Goal: Task Accomplishment & Management: Manage account settings

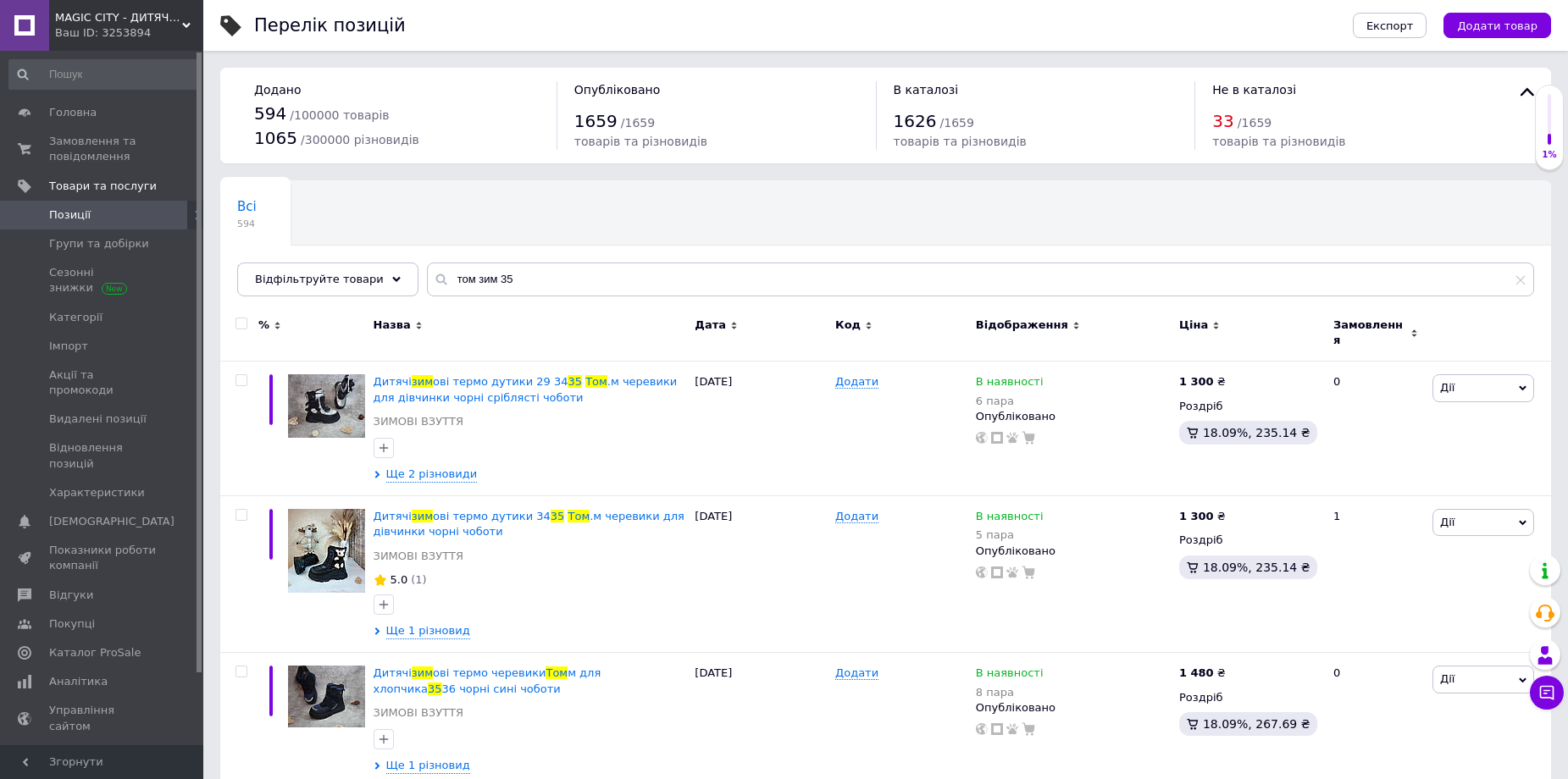
drag, startPoint x: 500, startPoint y: 284, endPoint x: 431, endPoint y: 286, distance: 69.0
click at [431, 286] on input "том зим 35" at bounding box center [980, 279] width 1107 height 34
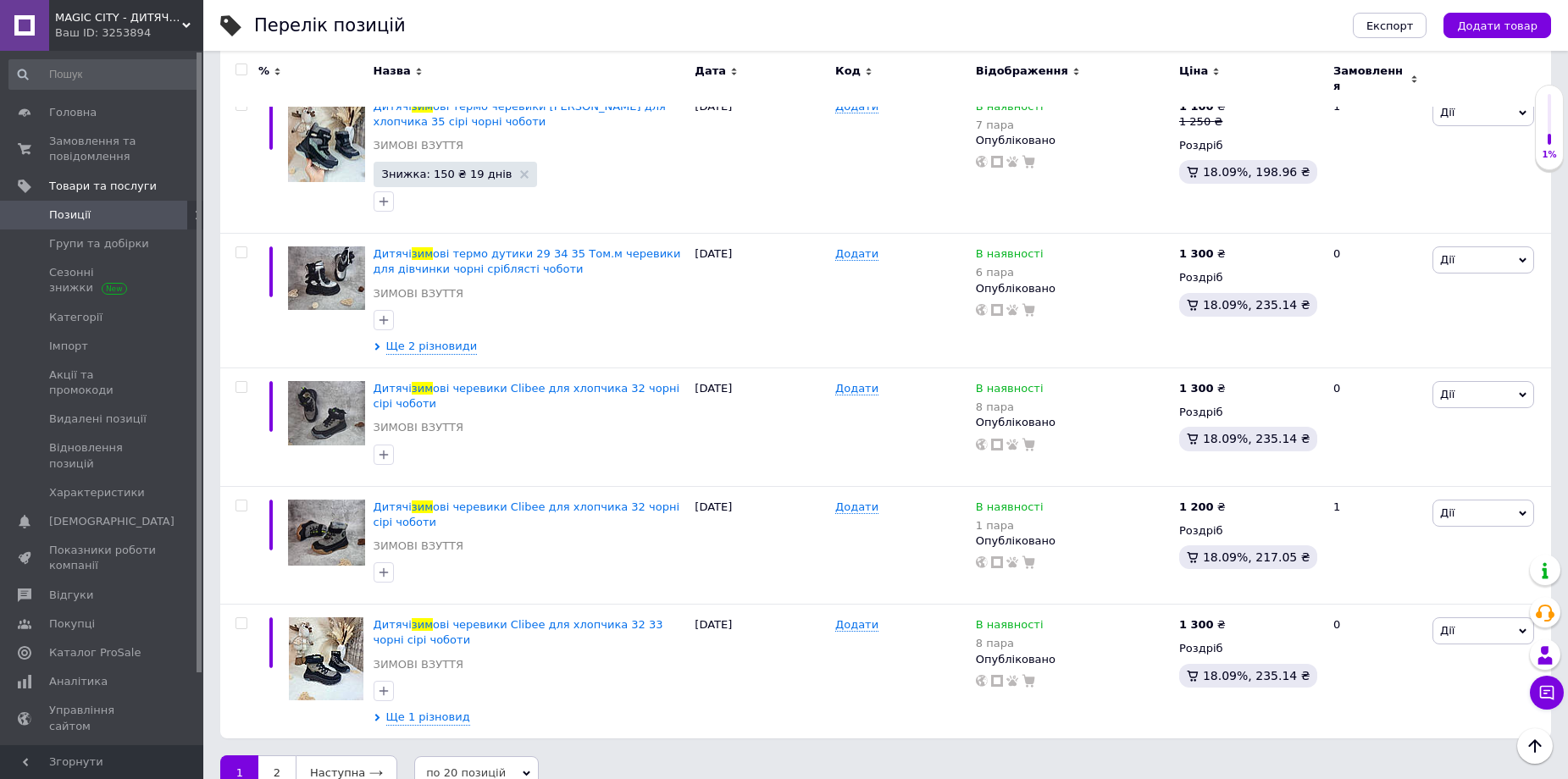
scroll to position [2609, 0]
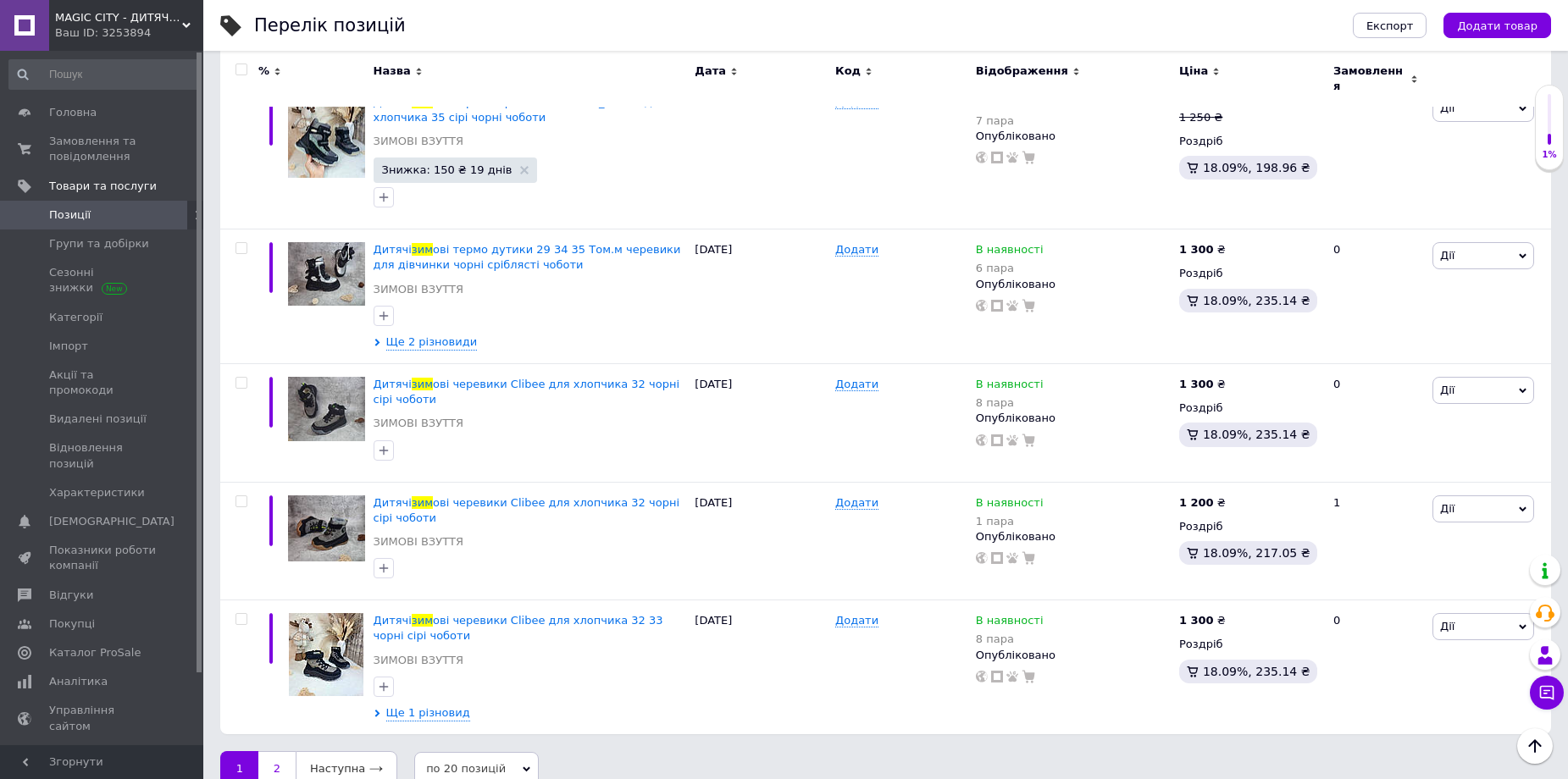
type input "зим сер"
click at [289, 751] on link "2" at bounding box center [277, 769] width 37 height 36
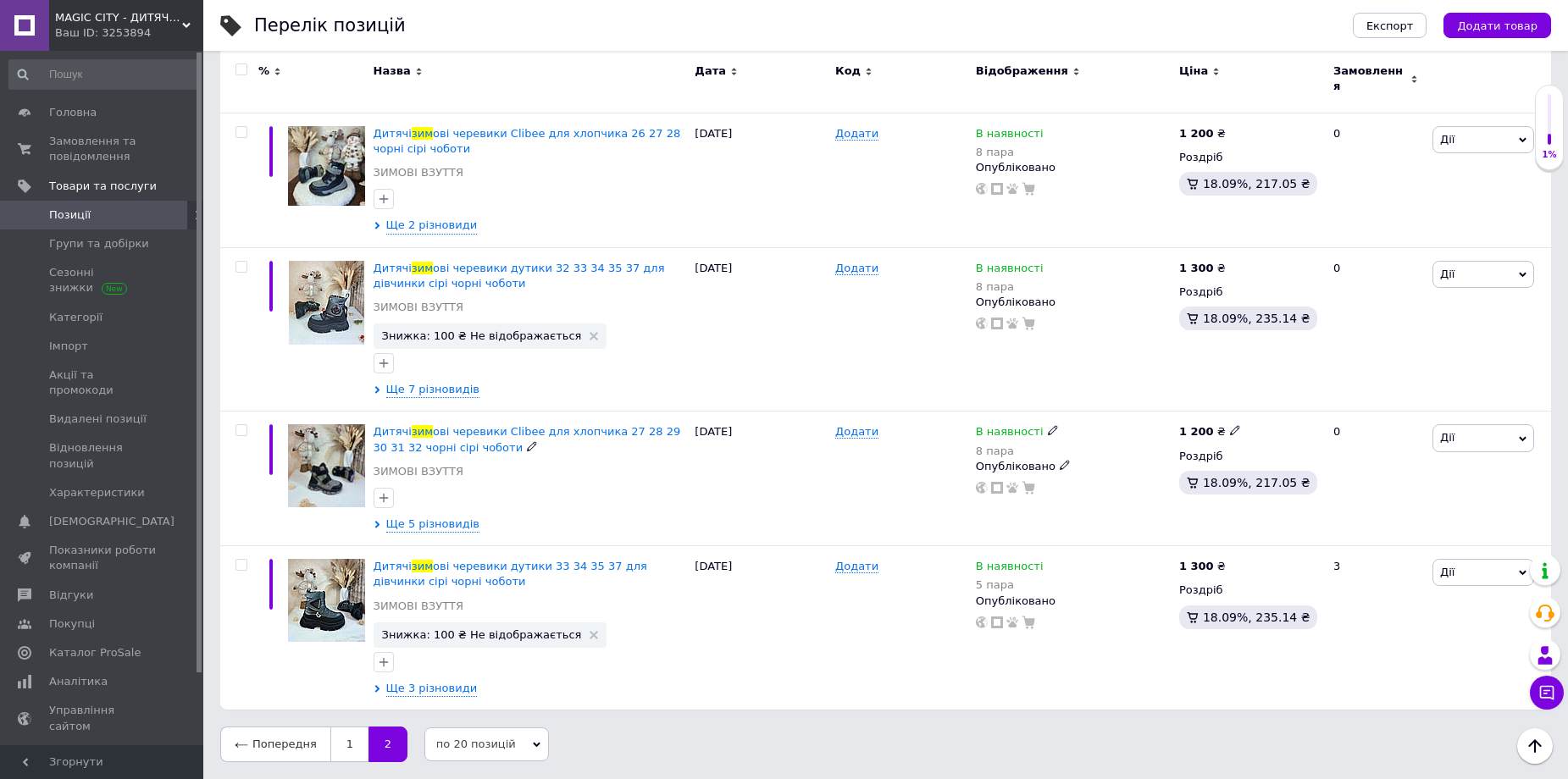
scroll to position [836, 0]
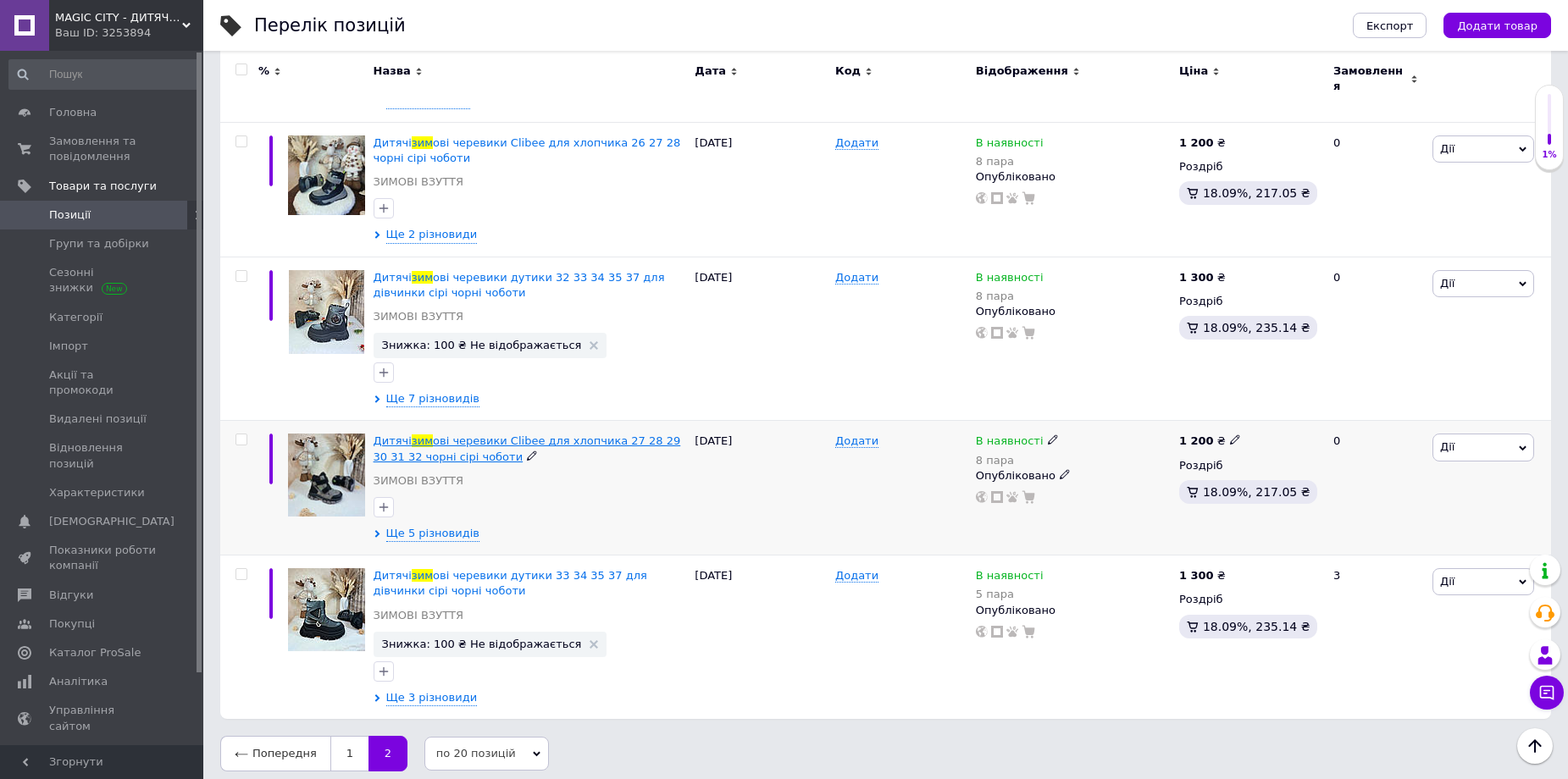
click at [583, 438] on span "ові черевики Clibee для хлопчика 27 28 29 30 31 32 чорні сірі чоботи" at bounding box center [527, 448] width 307 height 28
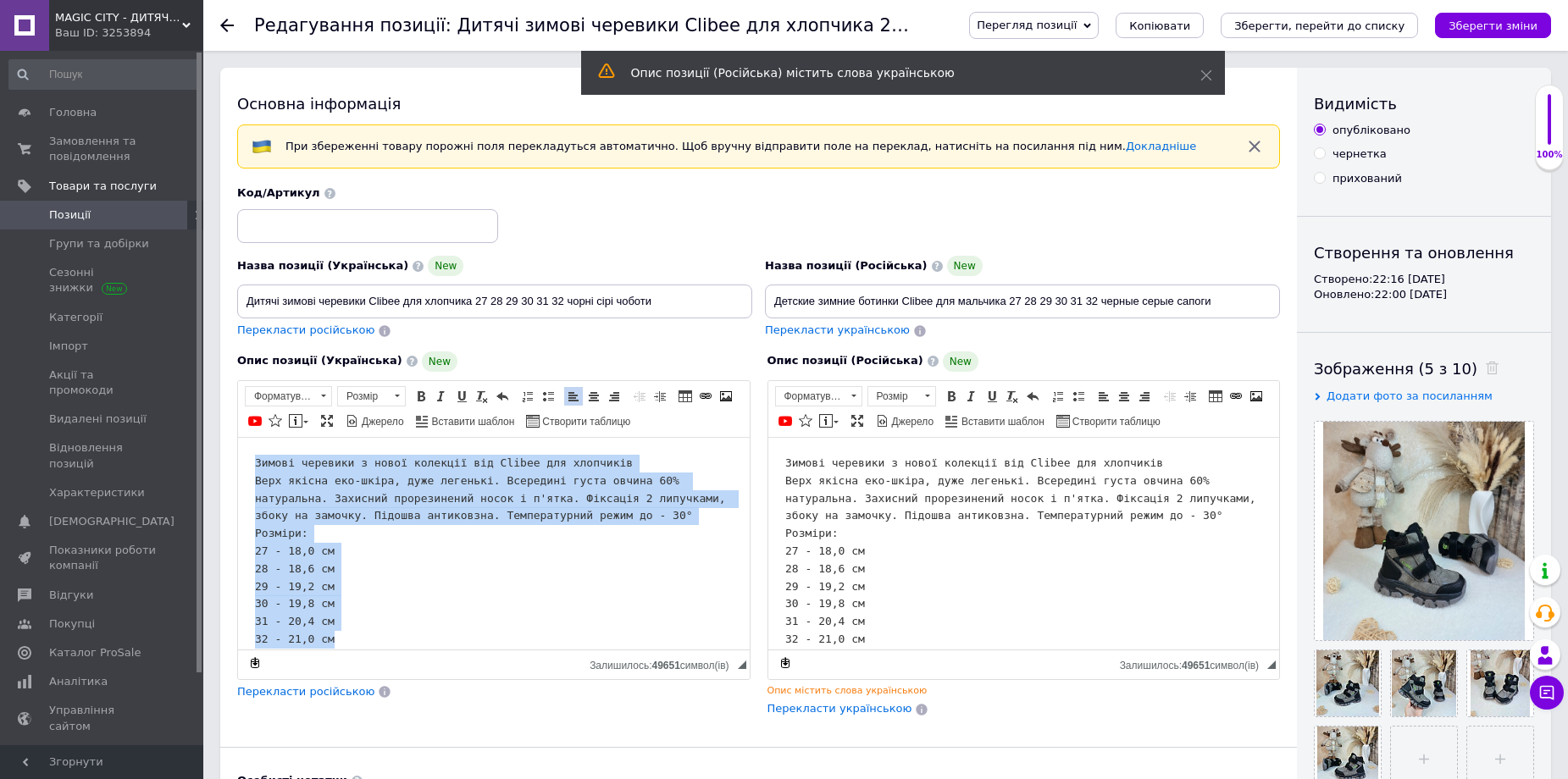
scroll to position [16, 0]
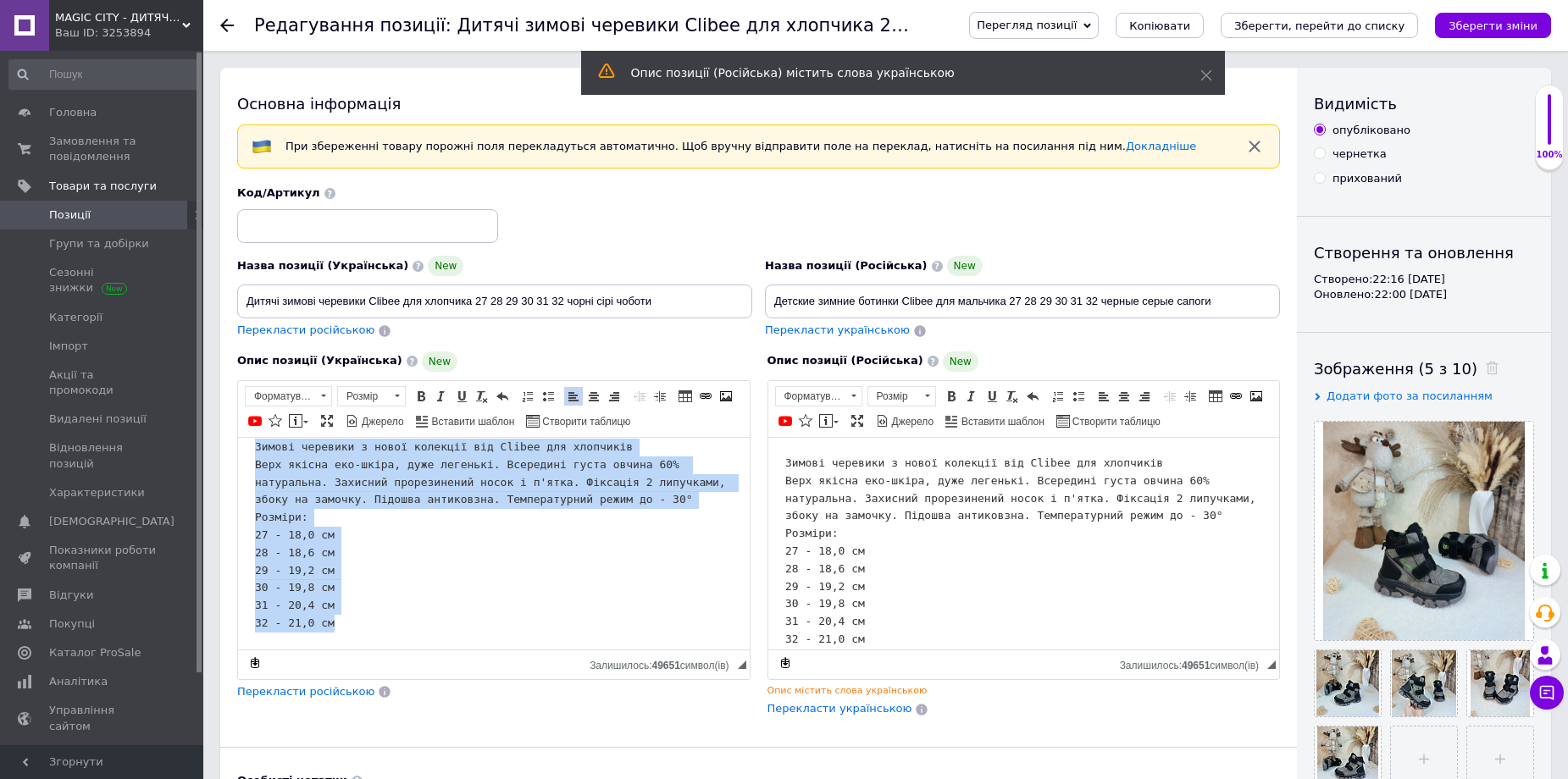
drag, startPoint x: 255, startPoint y: 457, endPoint x: 367, endPoint y: 627, distance: 203.6
click at [367, 627] on html "Зимові черевики з нової колекції від Clibee для хлопчиків Верх якісна еко-шкіра…" at bounding box center [493, 534] width 512 height 228
copy pre "Зимові черевики з нової колекції від Clibee для хлопчиків Верх якісна еко-шкіра…"
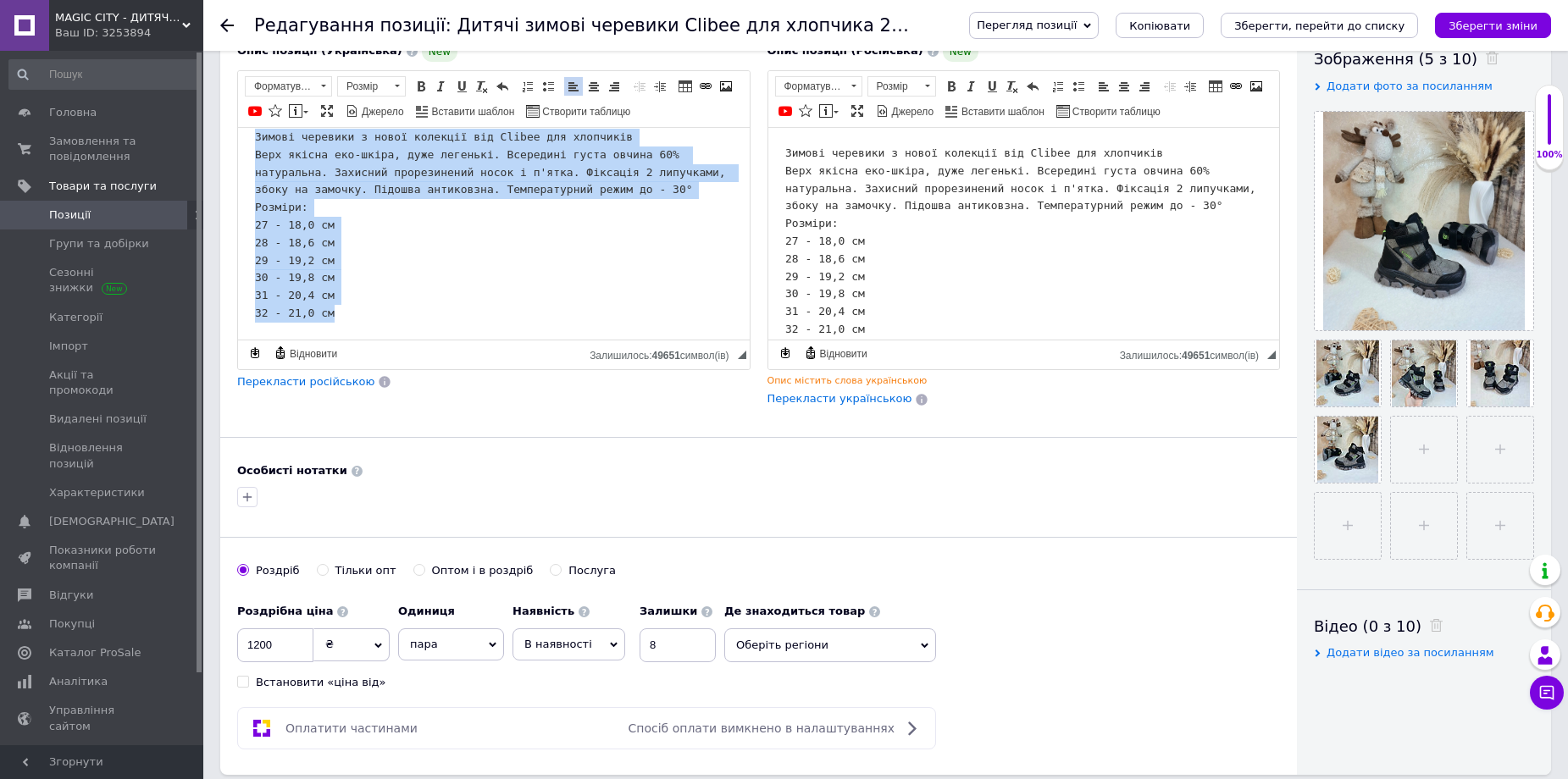
scroll to position [338, 0]
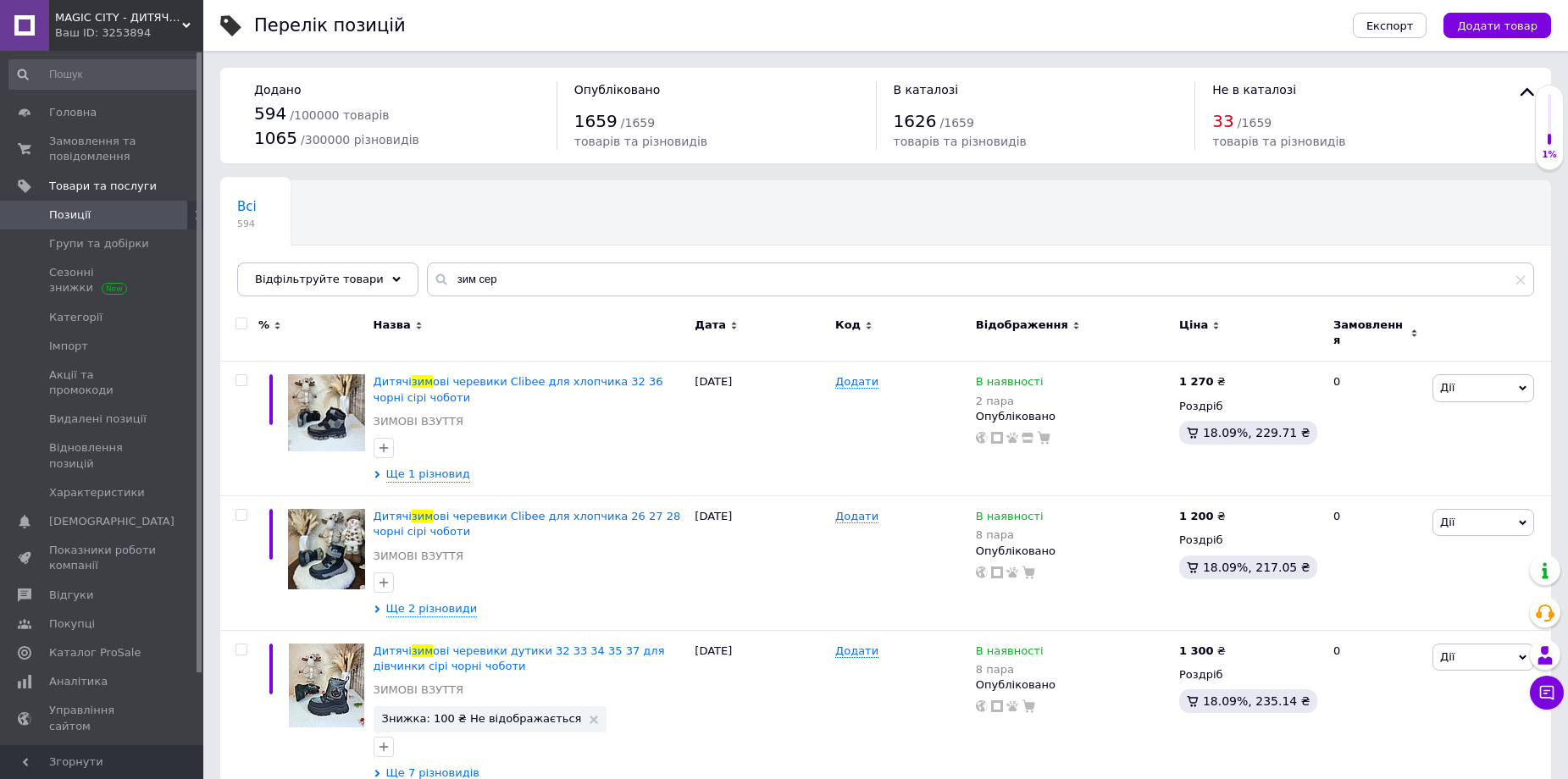
click at [88, 211] on span "Позиції" at bounding box center [102, 215] width 108 height 16
click at [80, 242] on span "Групи та добірки" at bounding box center [99, 243] width 100 height 16
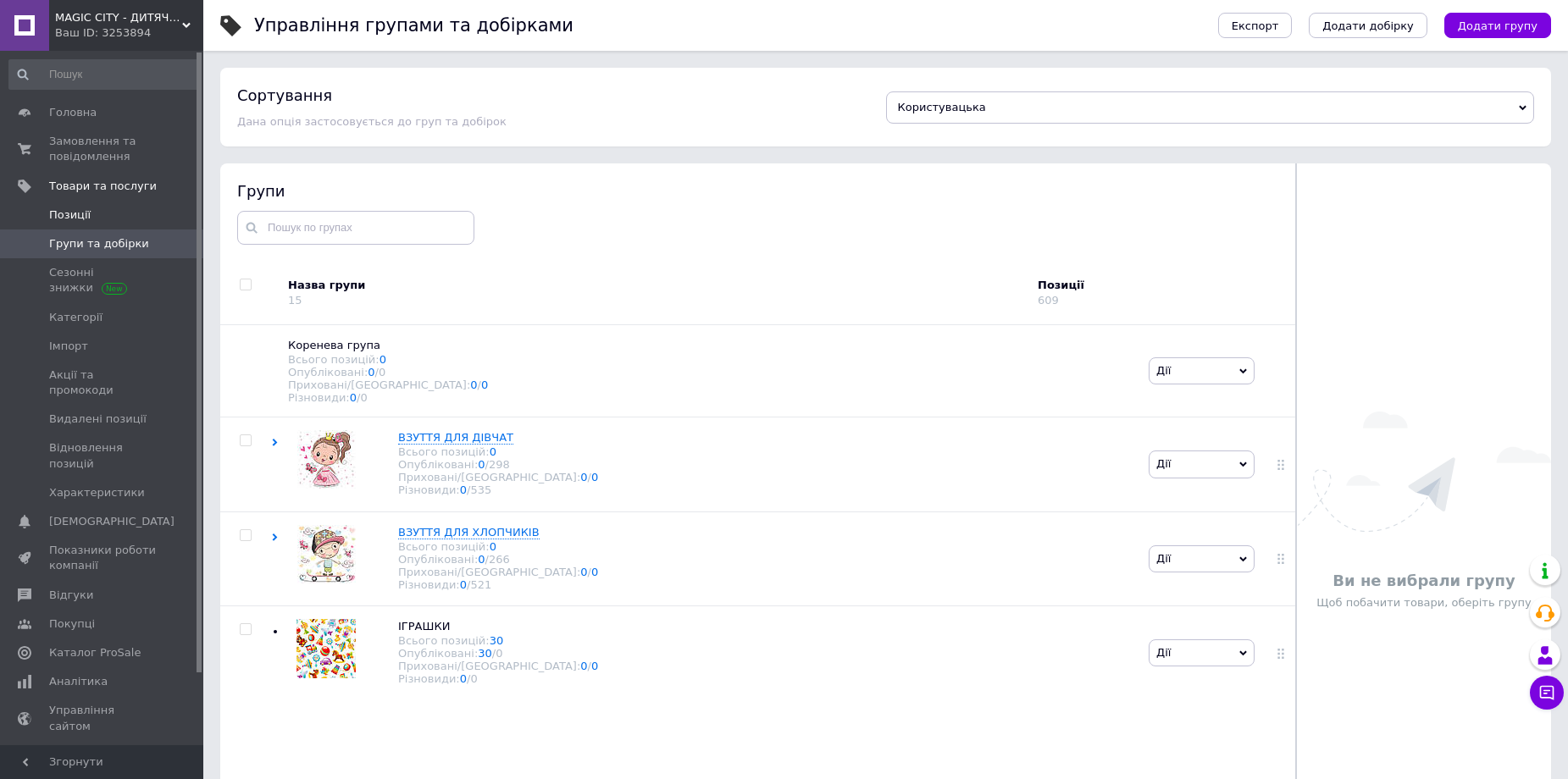
click at [80, 217] on span "Позиції" at bounding box center [69, 215] width 42 height 16
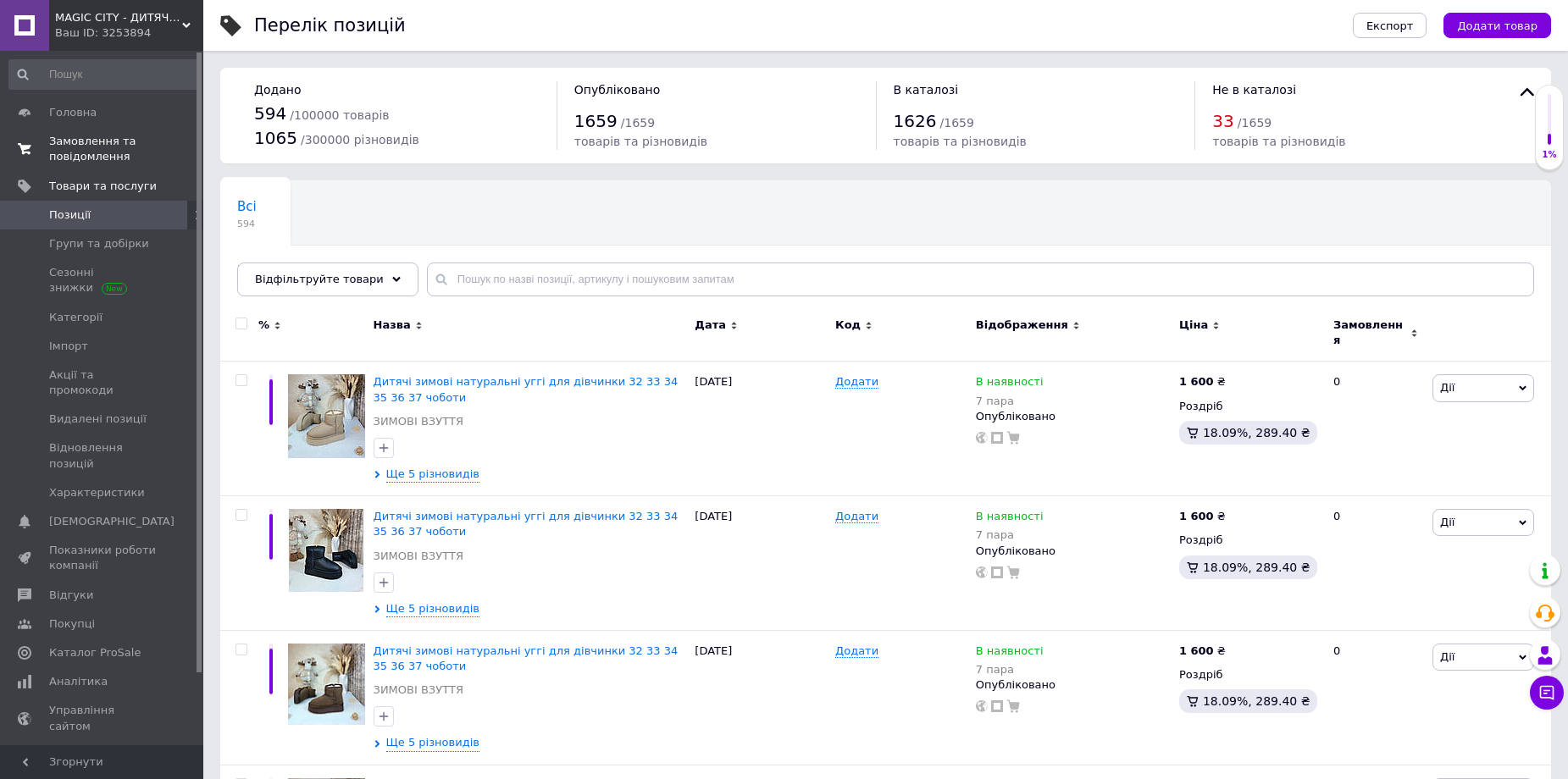
click at [69, 143] on span "Замовлення та повідомлення" at bounding box center [102, 148] width 108 height 30
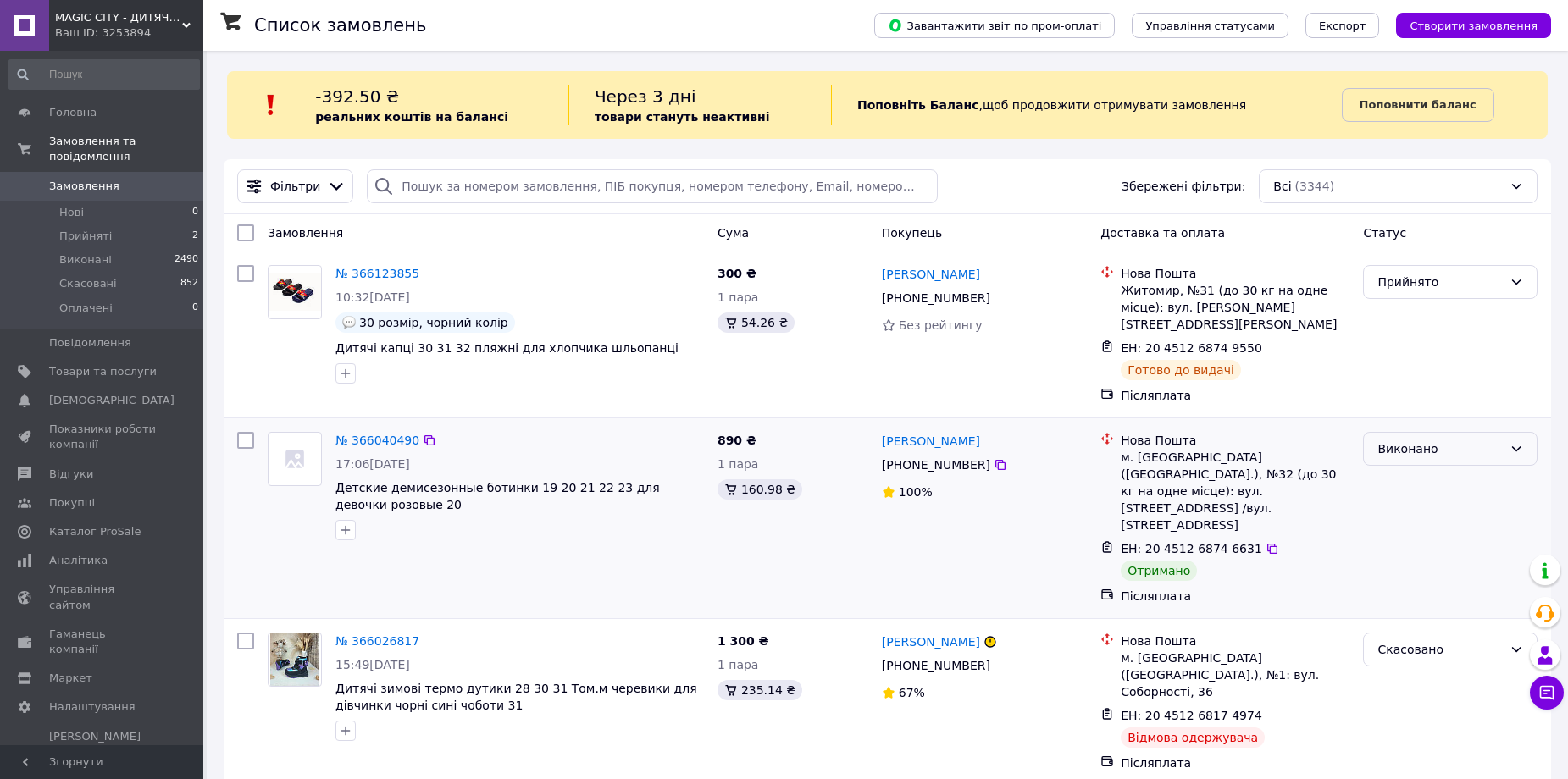
click at [1459, 440] on div "Виконано" at bounding box center [1440, 449] width 125 height 18
click at [1291, 584] on div "Післяплата" at bounding box center [1234, 596] width 235 height 24
click at [61, 358] on link "Товари та послуги" at bounding box center [104, 372] width 208 height 29
